Goal: Information Seeking & Learning: Learn about a topic

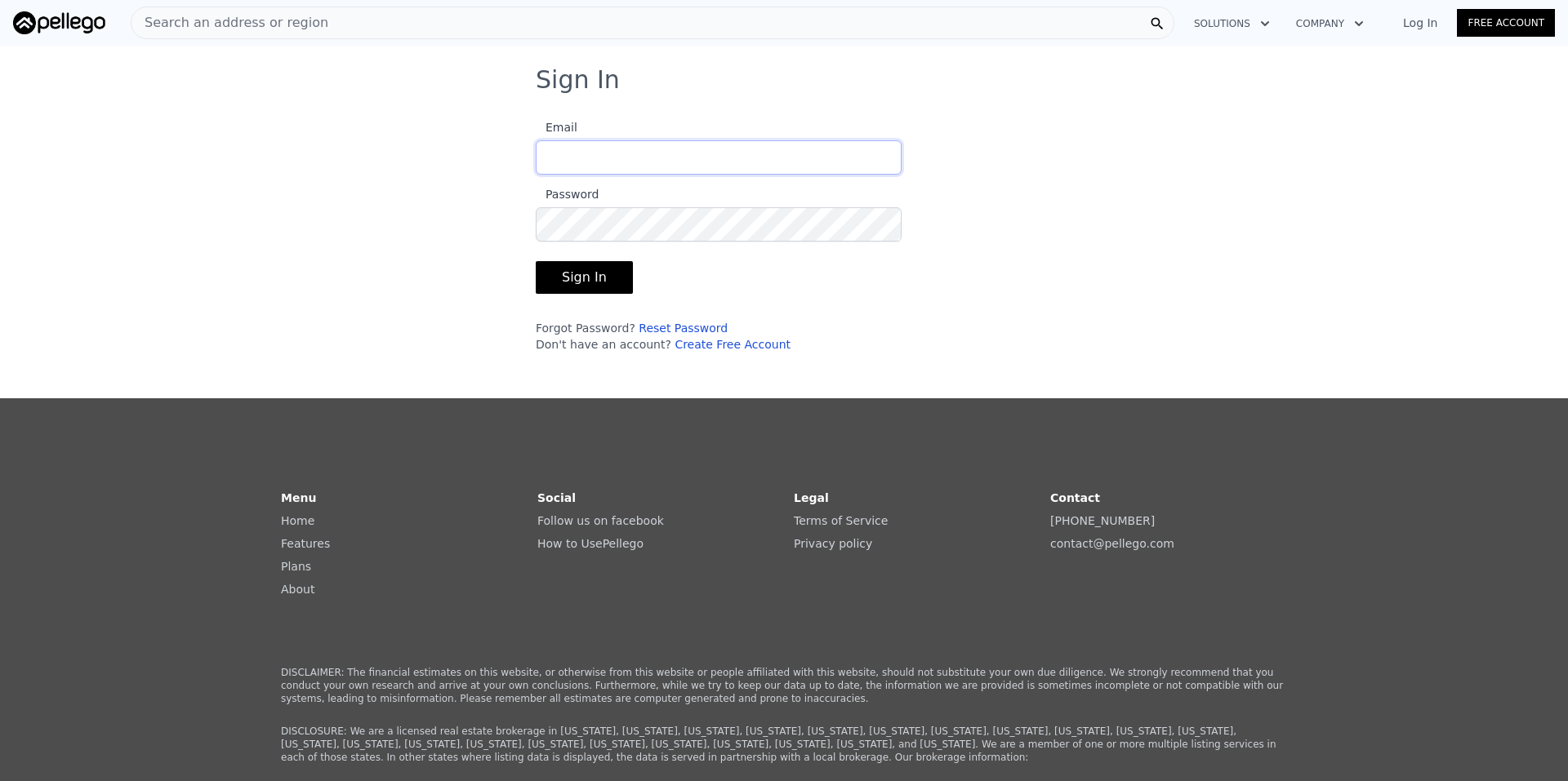
type input "[EMAIL_ADDRESS][DOMAIN_NAME]"
drag, startPoint x: 571, startPoint y: 284, endPoint x: 585, endPoint y: 269, distance: 20.5
click at [572, 283] on button "Sign In" at bounding box center [584, 277] width 97 height 33
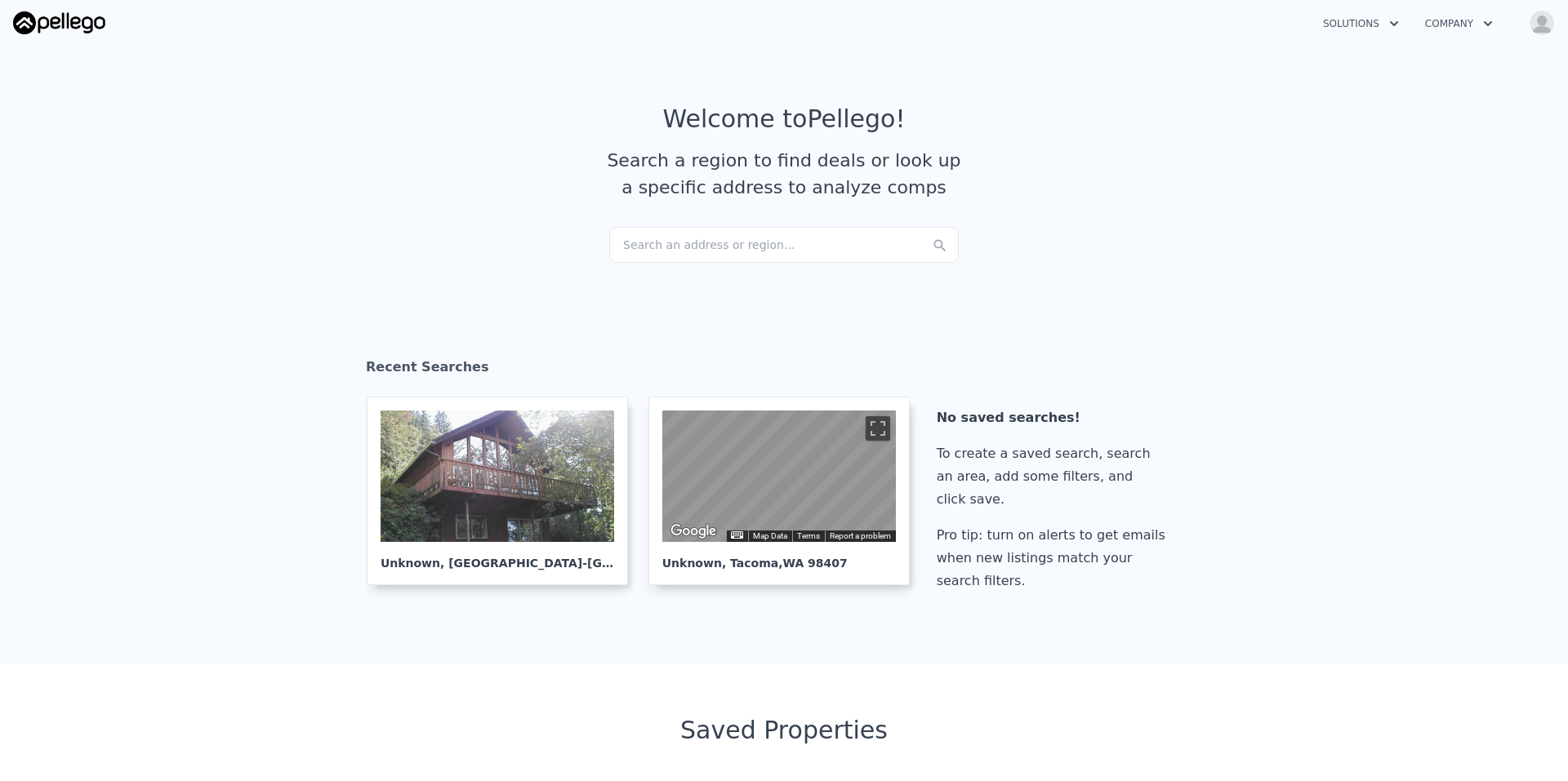
click at [693, 239] on div "Search an address or region..." at bounding box center [784, 245] width 350 height 36
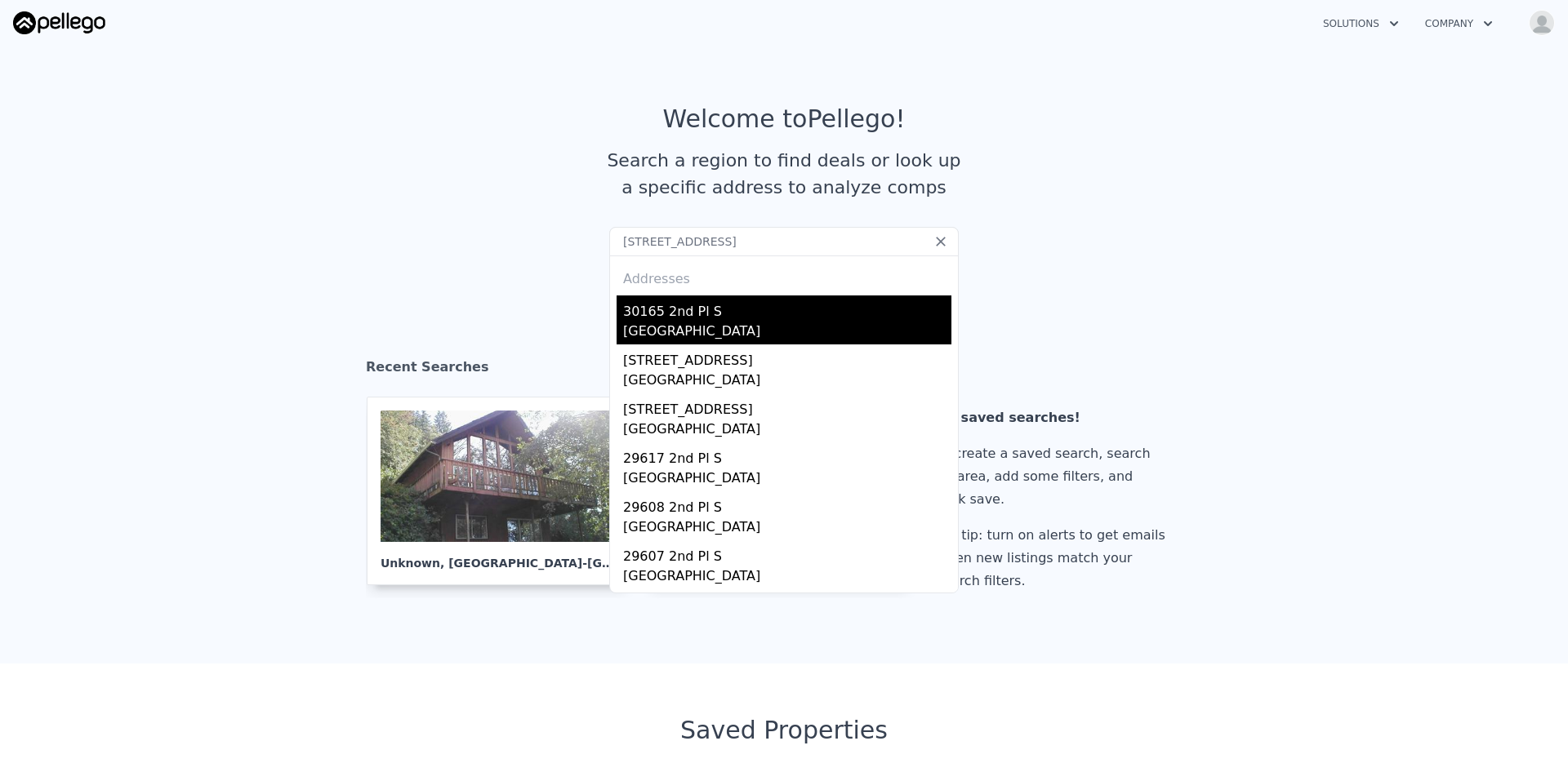
type input "[STREET_ADDRESS]"
click at [664, 323] on div "[GEOGRAPHIC_DATA]" at bounding box center [788, 333] width 329 height 23
